Goal: Information Seeking & Learning: Learn about a topic

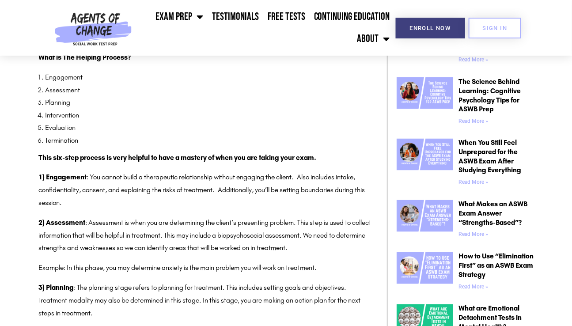
scroll to position [501, 0]
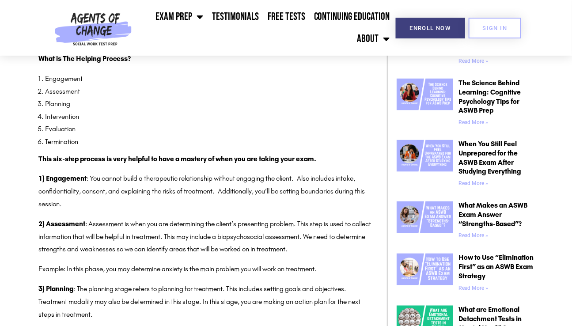
drag, startPoint x: 305, startPoint y: 180, endPoint x: 315, endPoint y: 200, distance: 22.9
click at [315, 200] on p "1) Engagement : You cannot build a therapeutic relationship without engaging th…" at bounding box center [206, 192] width 335 height 38
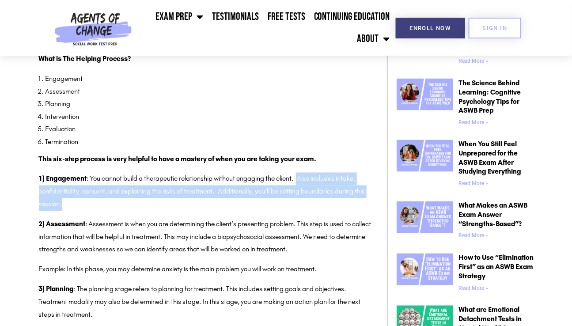
drag, startPoint x: 301, startPoint y: 179, endPoint x: 309, endPoint y: 200, distance: 22.1
click at [309, 200] on p "1) Engagement : You cannot build a therapeutic relationship without engaging th…" at bounding box center [206, 192] width 335 height 38
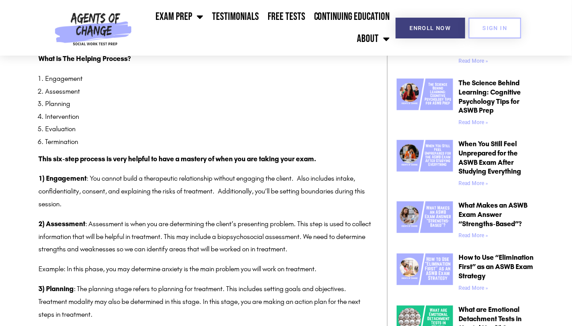
click at [240, 198] on p "1) Engagement : You cannot build a therapeutic relationship without engaging th…" at bounding box center [206, 192] width 335 height 38
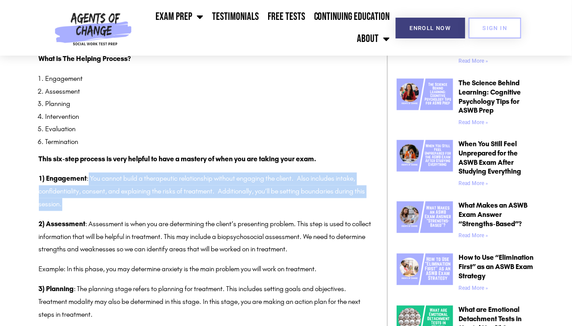
drag, startPoint x: 87, startPoint y: 175, endPoint x: 142, endPoint y: 204, distance: 61.6
click at [142, 204] on p "1) Engagement : You cannot build a therapeutic relationship without engaging th…" at bounding box center [206, 192] width 335 height 38
drag, startPoint x: 127, startPoint y: 198, endPoint x: 85, endPoint y: 180, distance: 45.7
click at [85, 180] on p "1) Engagement : You cannot build a therapeutic relationship without engaging th…" at bounding box center [206, 192] width 335 height 38
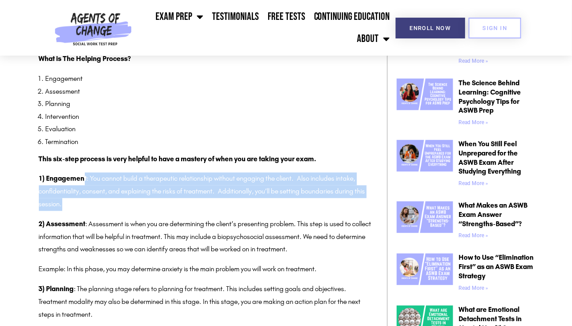
click at [87, 180] on p "1) Engagement : You cannot build a therapeutic relationship without engaging th…" at bounding box center [206, 192] width 335 height 38
drag, startPoint x: 87, startPoint y: 179, endPoint x: 105, endPoint y: 205, distance: 31.1
click at [105, 205] on p "1) Engagement : You cannot build a therapeutic relationship without engaging th…" at bounding box center [206, 192] width 335 height 38
drag, startPoint x: 100, startPoint y: 204, endPoint x: 91, endPoint y: 180, distance: 26.2
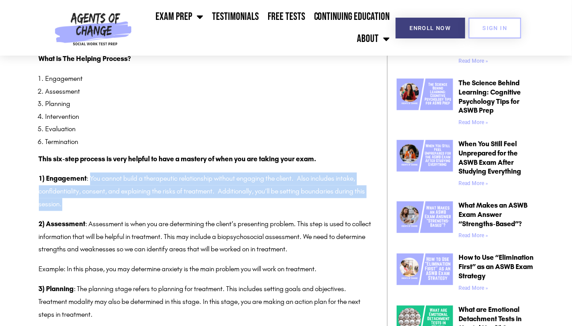
click at [91, 180] on p "1) Engagement : You cannot build a therapeutic relationship without engaging th…" at bounding box center [206, 192] width 335 height 38
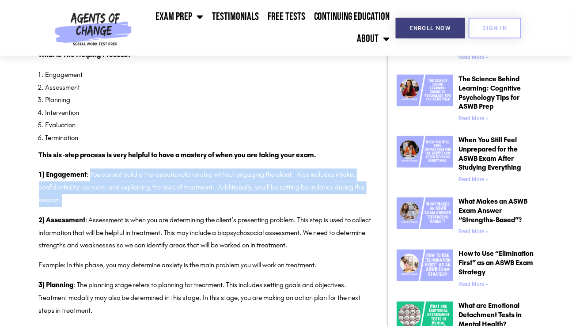
scroll to position [484, 0]
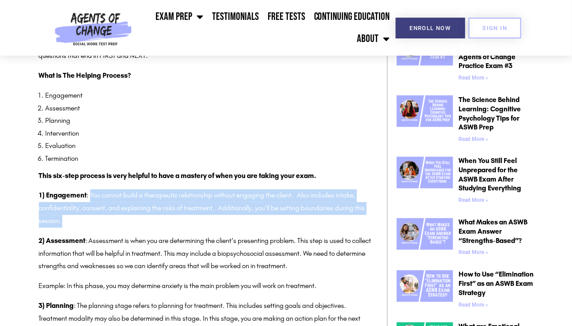
click at [120, 210] on p "1) Engagement : You cannot build a therapeutic relationship without engaging th…" at bounding box center [206, 208] width 335 height 38
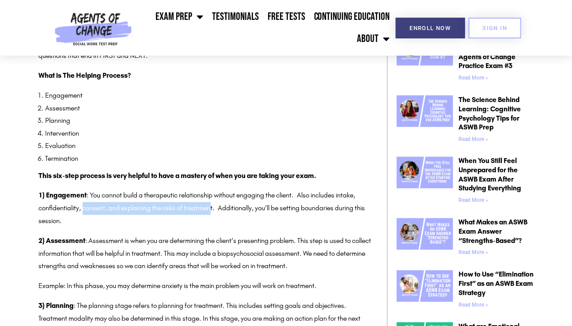
drag, startPoint x: 85, startPoint y: 209, endPoint x: 215, endPoint y: 211, distance: 129.4
click at [215, 211] on p "1) Engagement : You cannot build a therapeutic relationship without engaging th…" at bounding box center [206, 208] width 335 height 38
click at [182, 115] on li "Planning" at bounding box center [209, 120] width 328 height 13
